Goal: Find specific page/section: Find specific page/section

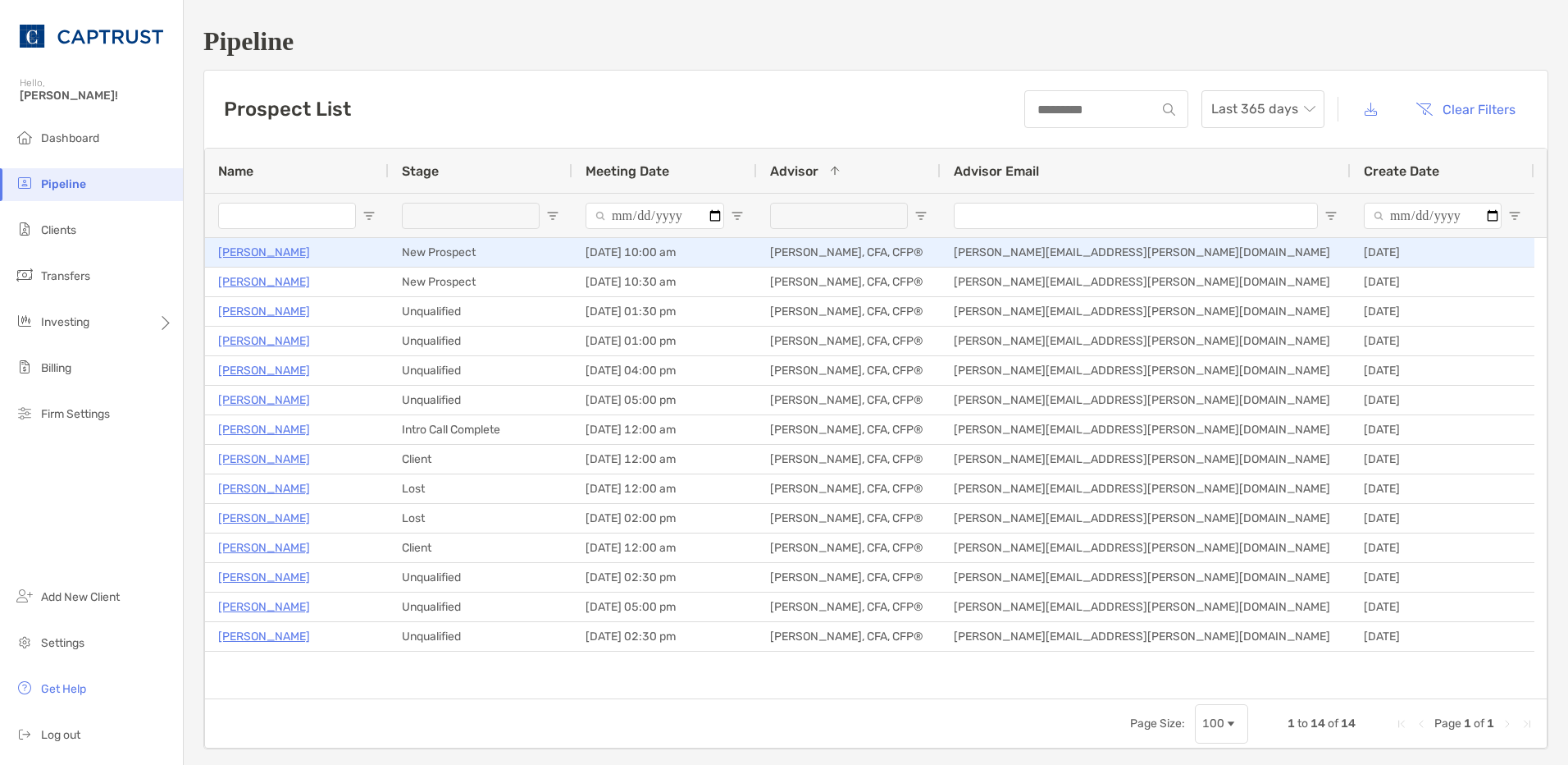
click at [272, 256] on p "[PERSON_NAME]" at bounding box center [264, 252] width 92 height 20
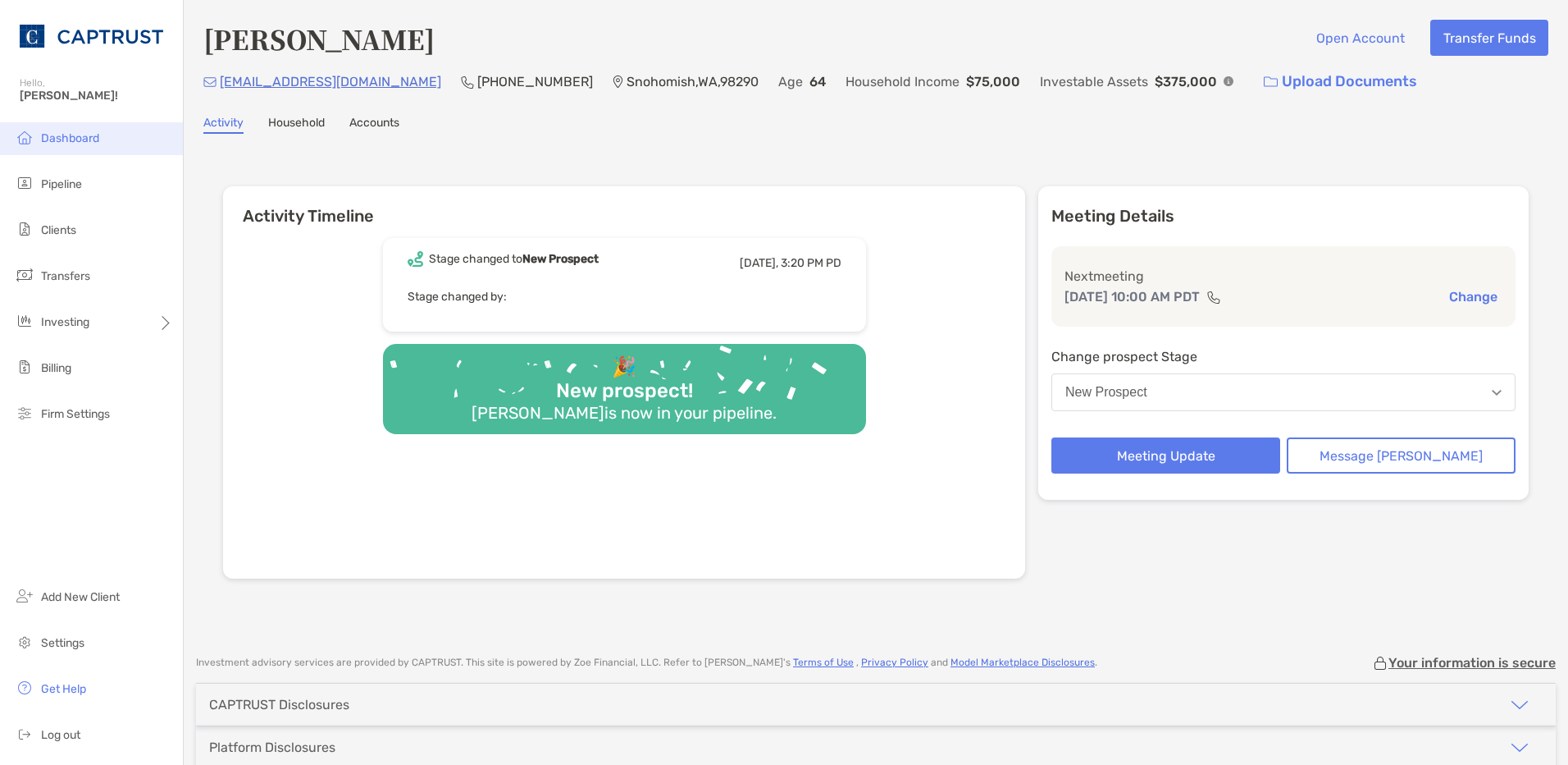
click at [44, 135] on span "Dashboard" at bounding box center [70, 138] width 58 height 14
